Goal: Task Accomplishment & Management: Use online tool/utility

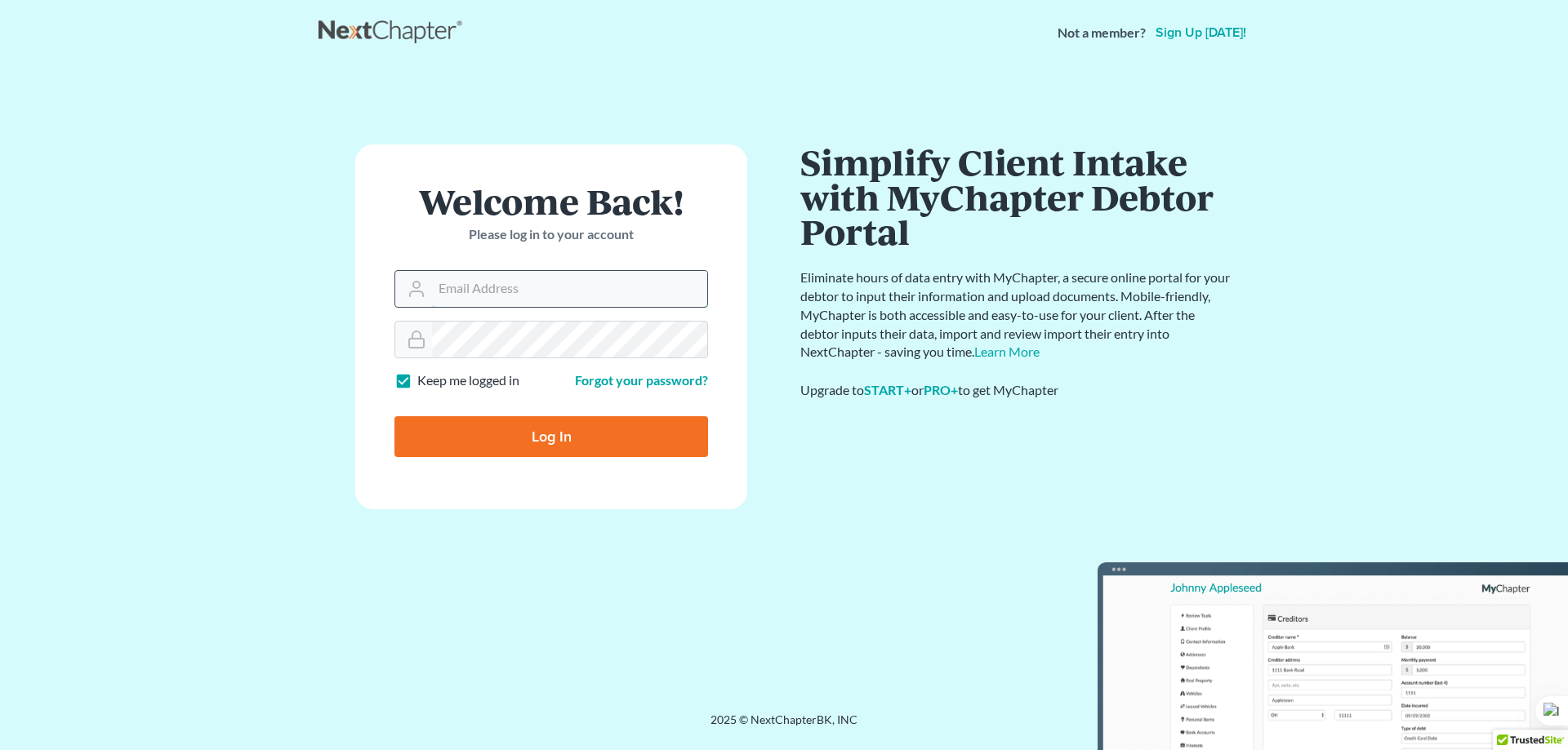
click at [475, 280] on input "Email Address" at bounding box center [569, 288] width 275 height 36
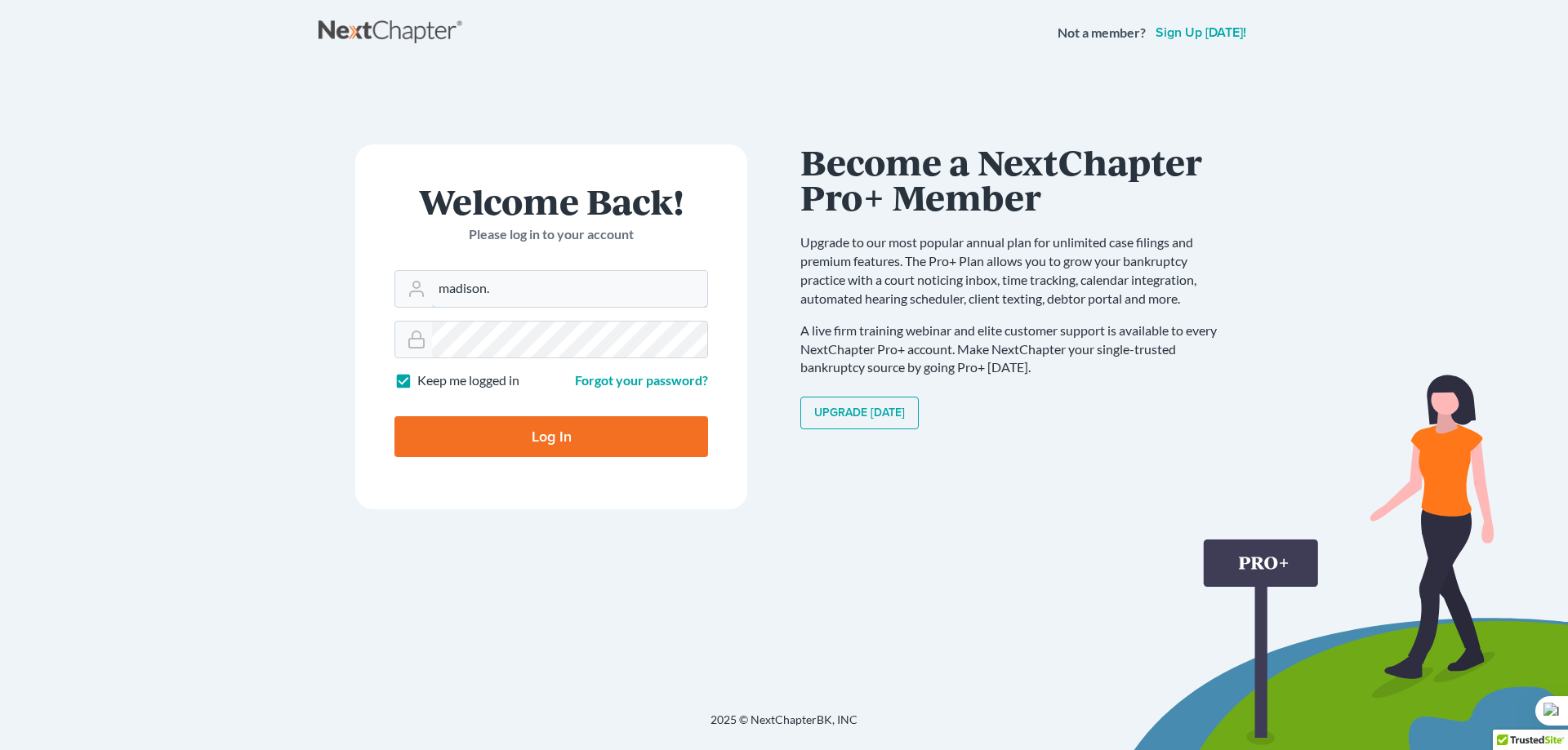
type input "[EMAIL_ADDRESS][DOMAIN_NAME]"
click at [394, 416] on input "Log In" at bounding box center [551, 437] width 314 height 41
type input "Thinking..."
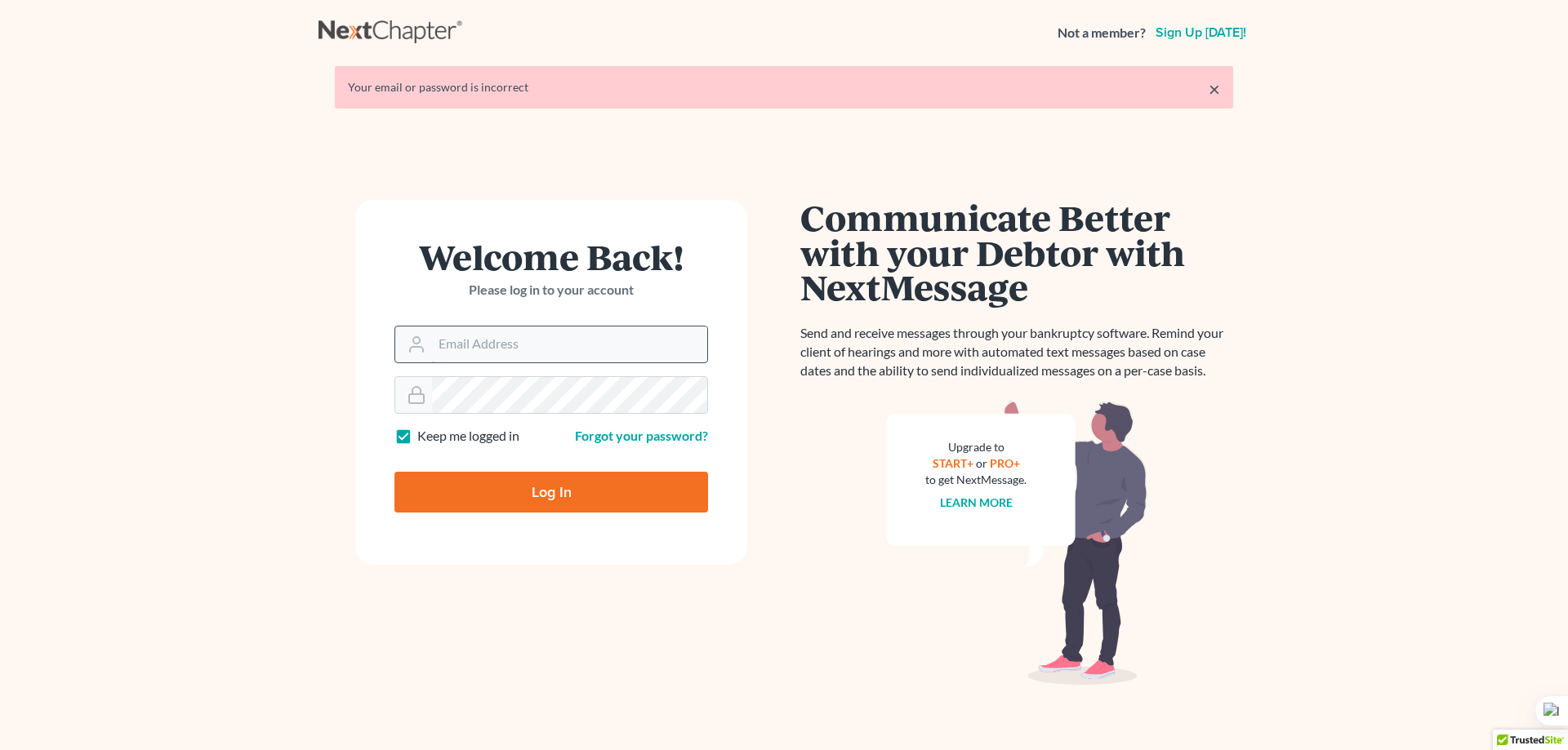
drag, startPoint x: 0, startPoint y: 0, endPoint x: 515, endPoint y: 350, distance: 622.7
click at [515, 350] on input "Email Address" at bounding box center [569, 344] width 275 height 36
type input "m"
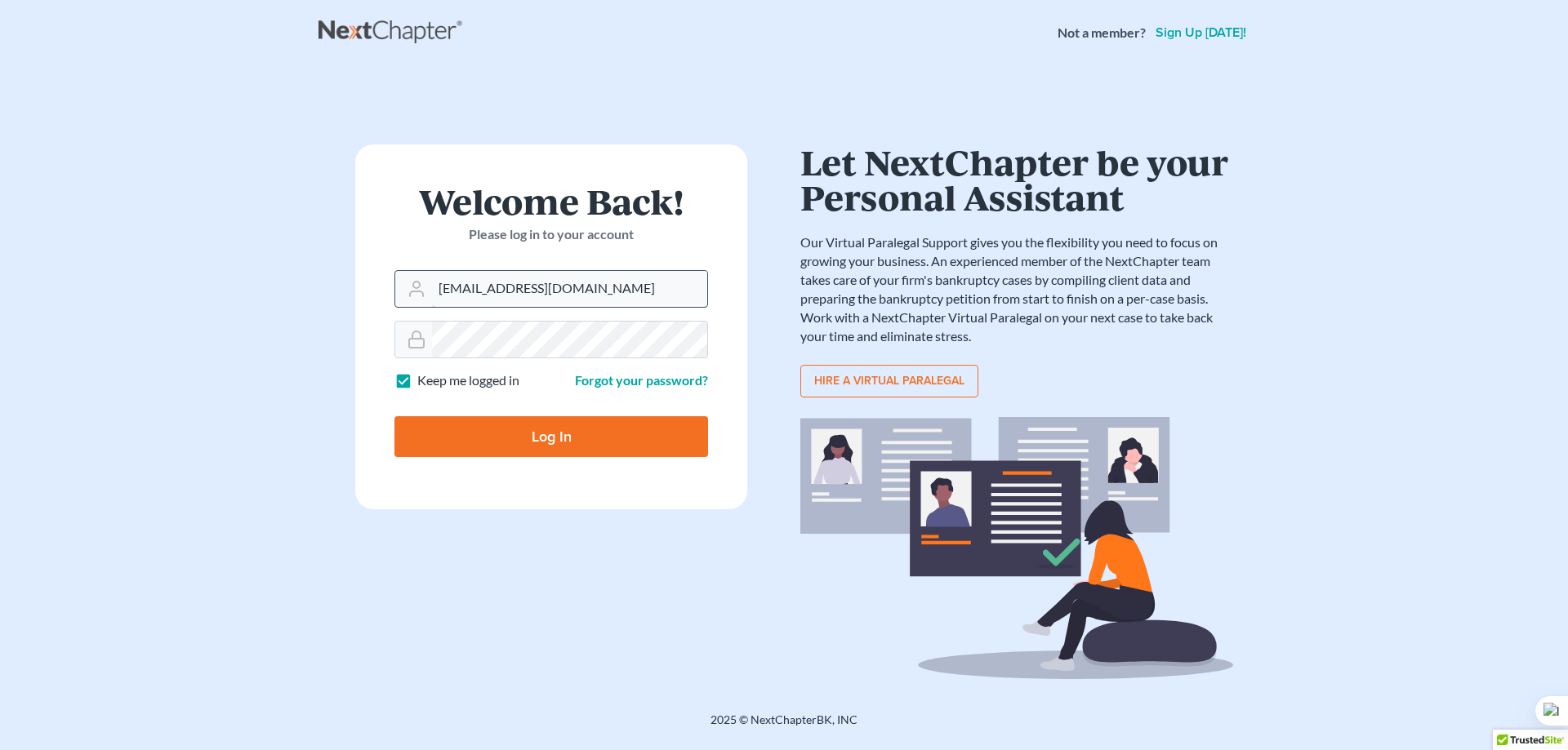
type input "[EMAIL_ADDRESS][DOMAIN_NAME]"
click at [394, 416] on input "Log In" at bounding box center [551, 437] width 314 height 41
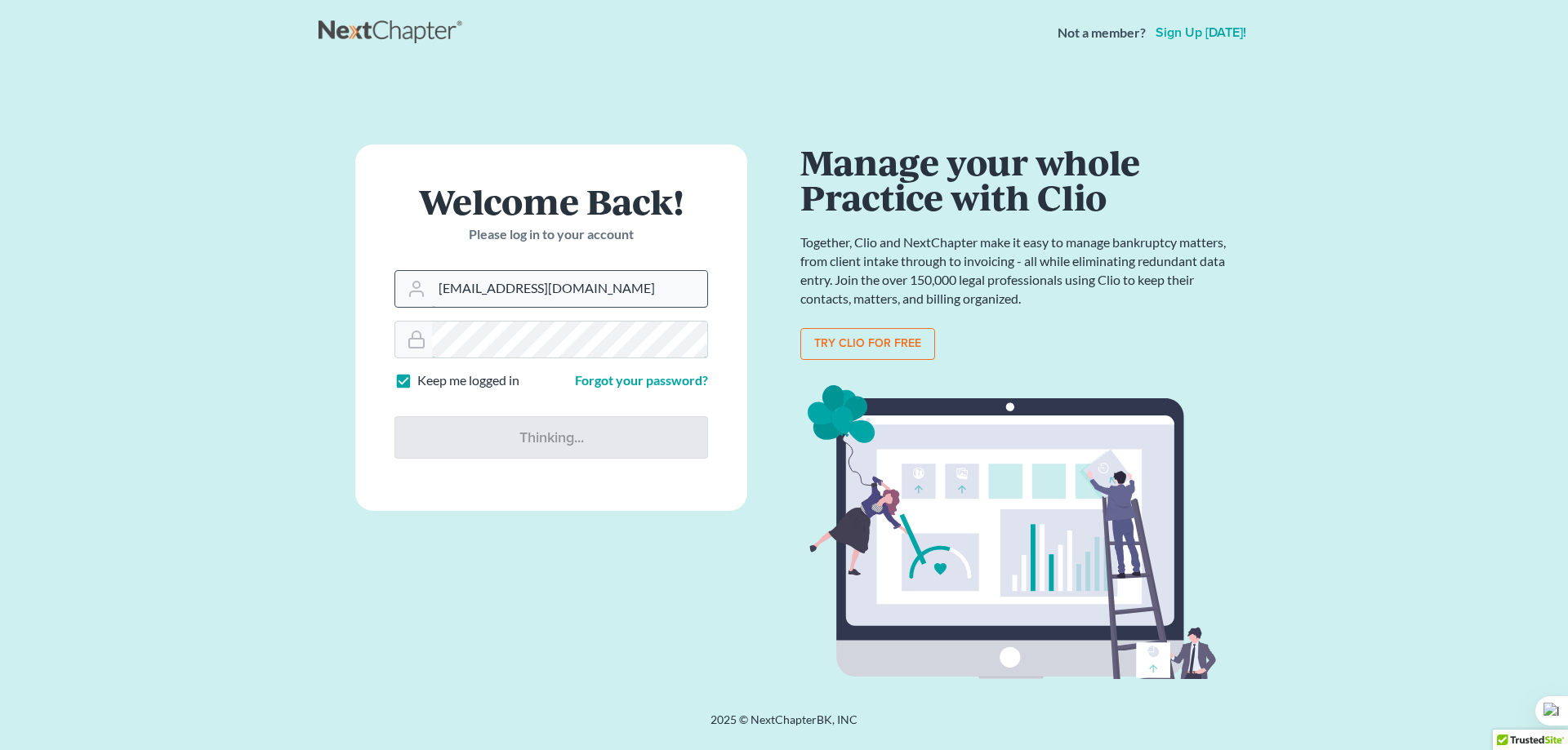
type input "Thinking..."
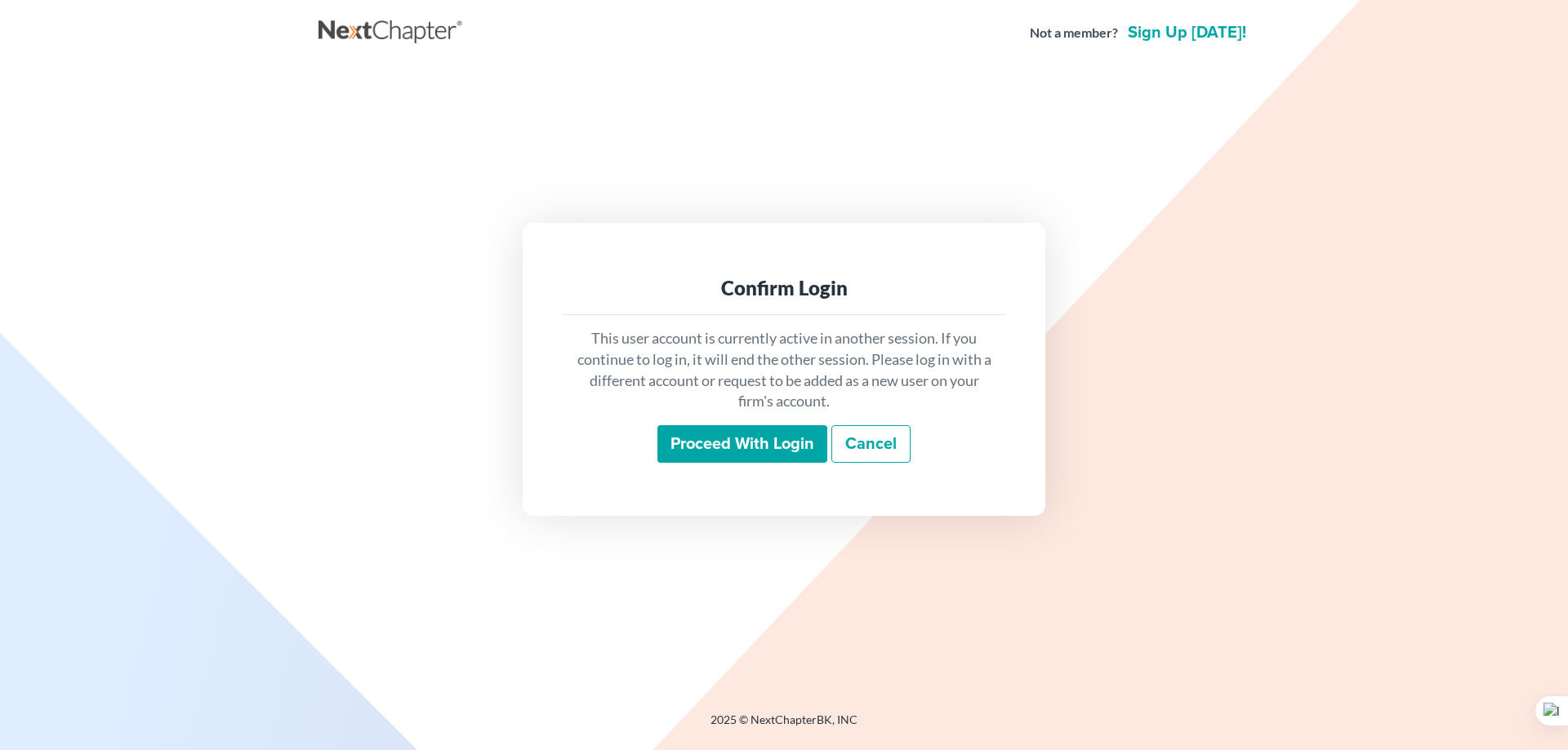
click at [771, 449] on input "Proceed with login" at bounding box center [742, 443] width 170 height 38
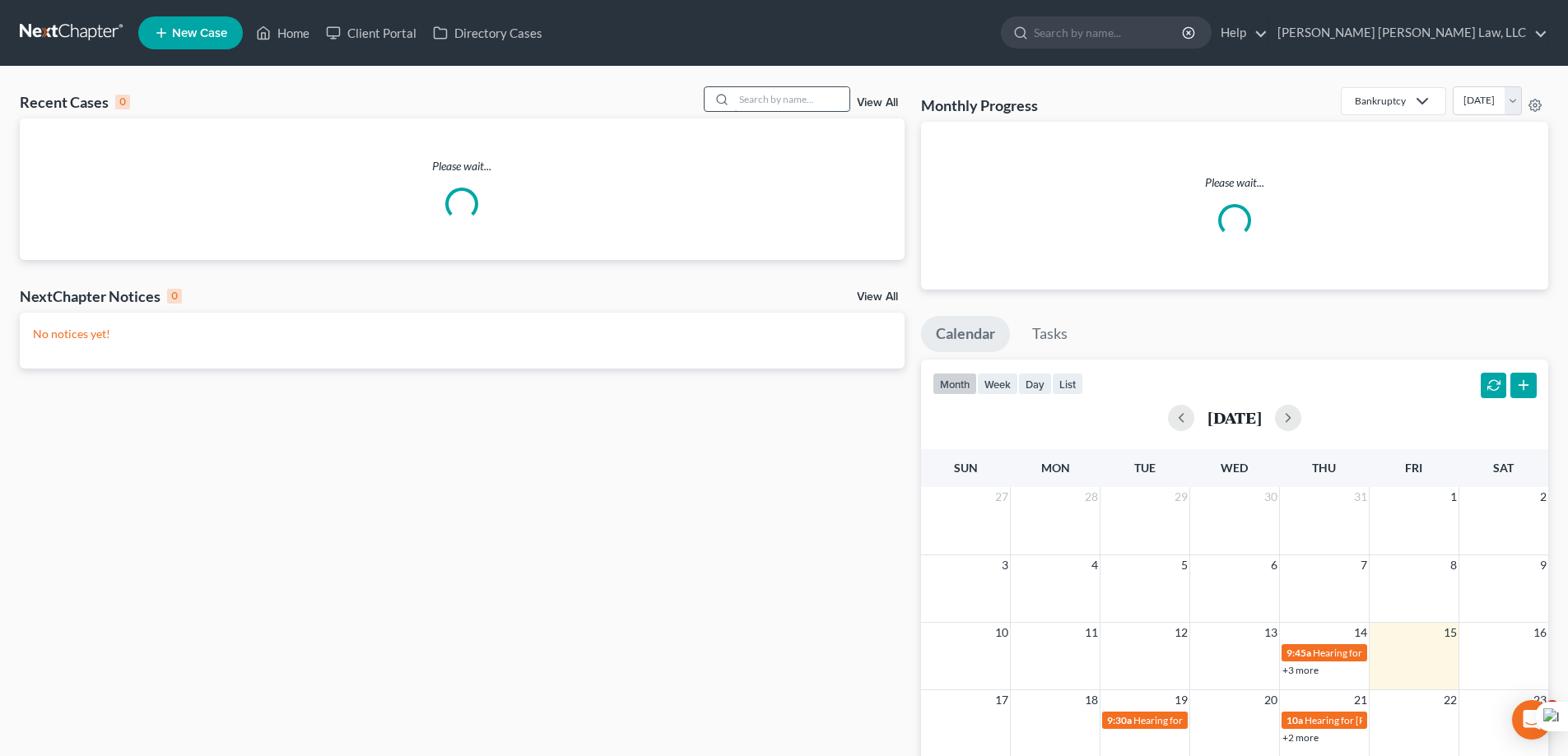
click at [790, 100] on input "search" at bounding box center [792, 99] width 115 height 24
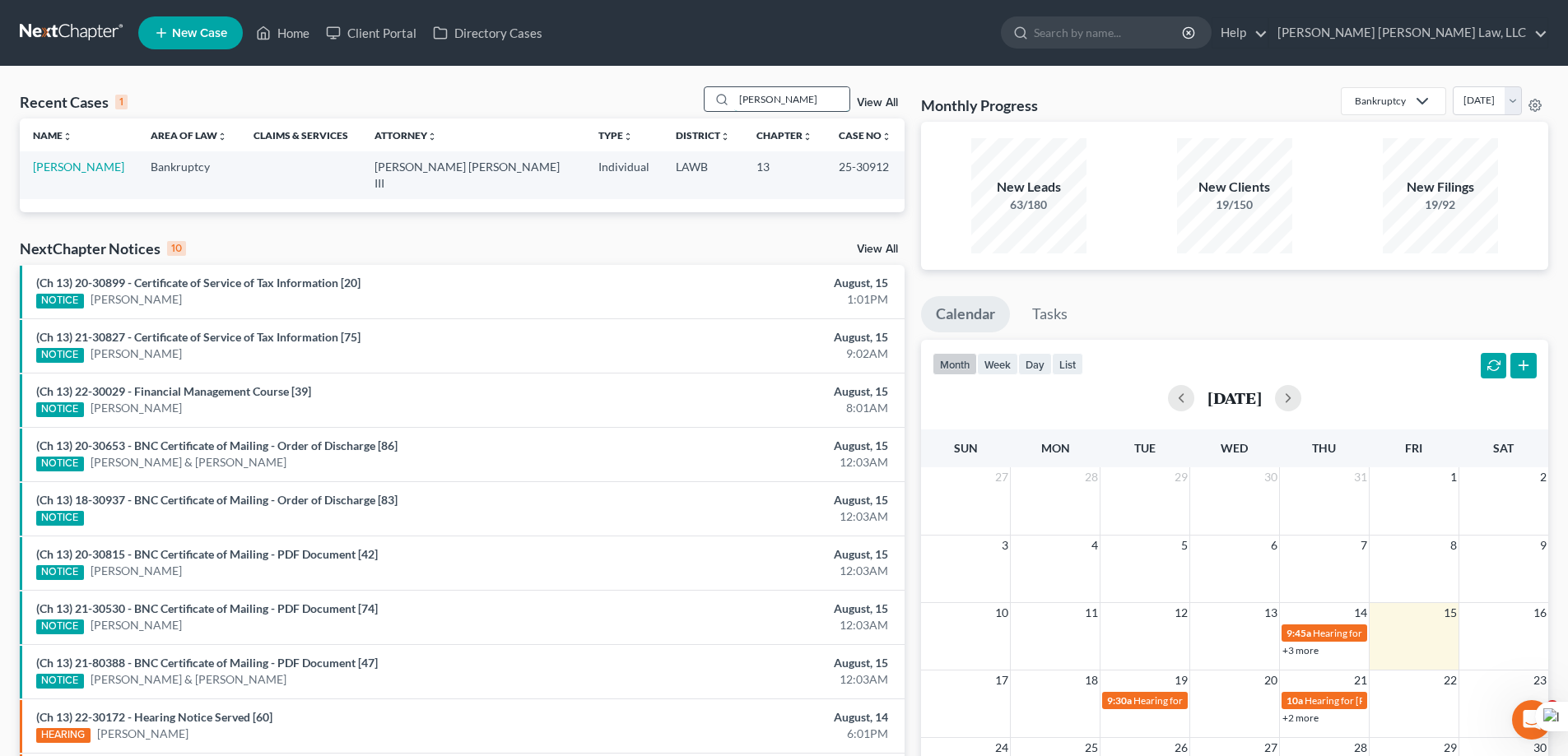
type input "lester, melissa"
click at [47, 164] on link "Lester, Melissa" at bounding box center [79, 166] width 91 height 14
